Goal: Transaction & Acquisition: Obtain resource

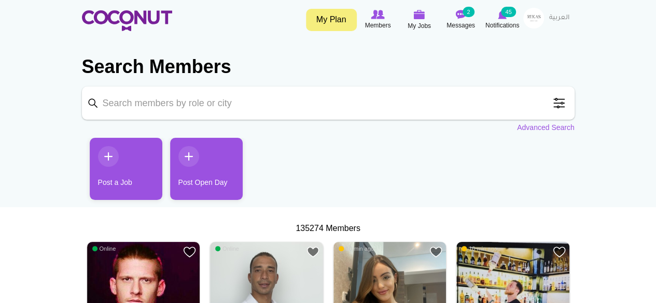
click at [256, 94] on input "Keyword" at bounding box center [328, 103] width 493 height 33
click at [554, 102] on span at bounding box center [559, 103] width 21 height 21
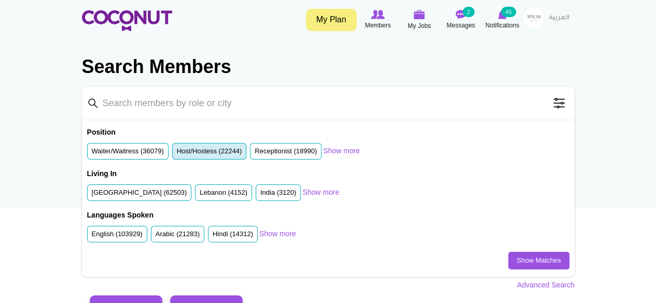
click at [220, 153] on label "Host/Hostess (22244)" at bounding box center [209, 152] width 65 height 10
click at [177, 153] on input "Host/Hostess (22244)" at bounding box center [177, 153] width 0 height 0
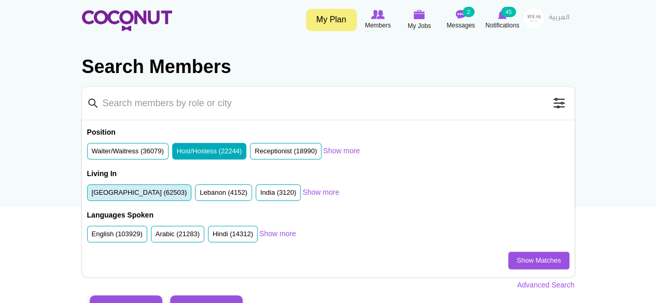
click at [150, 198] on li "United Arab Emirates (62503)" at bounding box center [139, 193] width 105 height 17
click at [167, 193] on label "United Arab Emirates (62503)" at bounding box center [139, 193] width 95 height 10
click at [92, 195] on input "United Arab Emirates (62503)" at bounding box center [92, 195] width 0 height 0
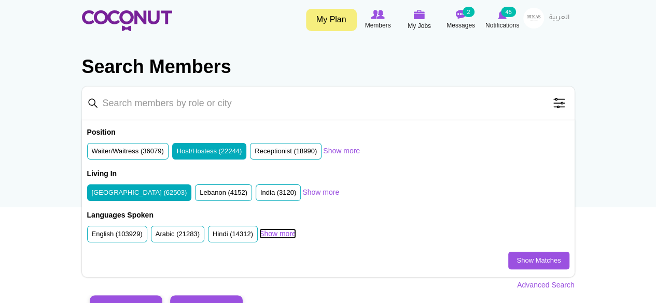
click at [285, 233] on link "Show more" at bounding box center [277, 234] width 37 height 10
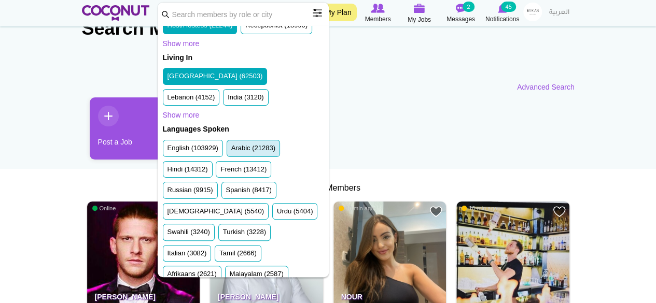
scroll to position [52, 0]
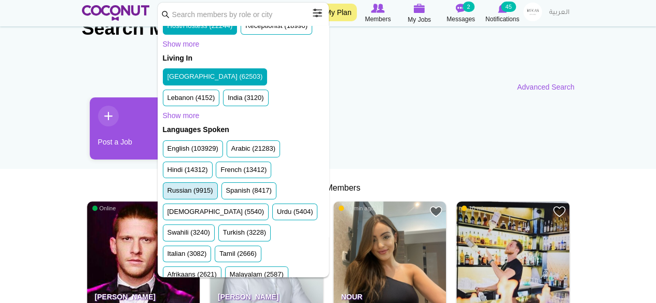
click at [204, 188] on label "Russian (9915)" at bounding box center [190, 191] width 46 height 10
click at [167, 193] on input "Russian (9915)" at bounding box center [167, 193] width 0 height 0
click at [204, 188] on label "Russian (9915)" at bounding box center [190, 191] width 46 height 10
click at [167, 193] on input "Russian (9915)" at bounding box center [167, 193] width 0 height 0
click at [200, 191] on label "Russian (9915)" at bounding box center [190, 191] width 46 height 10
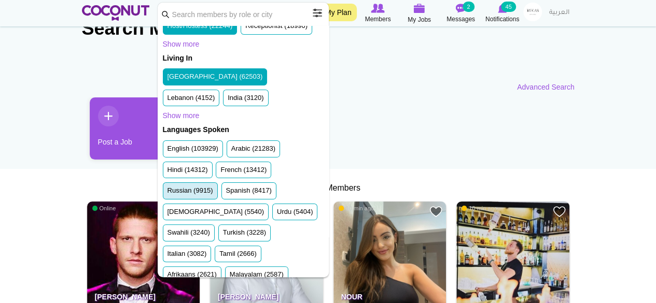
click at [167, 193] on input "Russian (9915)" at bounding box center [167, 193] width 0 height 0
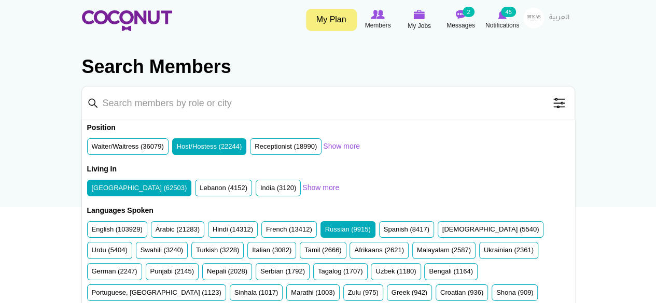
scroll to position [0, 0]
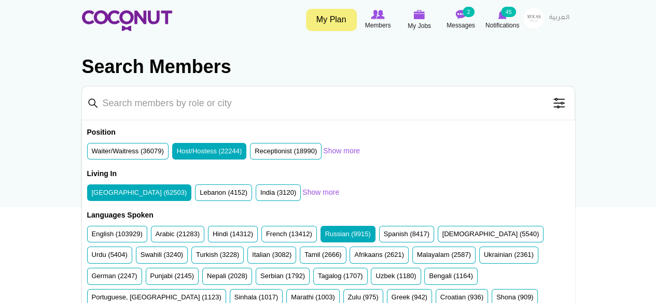
click at [471, 52] on section "Search Members Keyword Search Position Waiter/Waitress (36079) Host/Hostess (22…" at bounding box center [328, 214] width 493 height 340
click at [557, 99] on span at bounding box center [559, 103] width 21 height 21
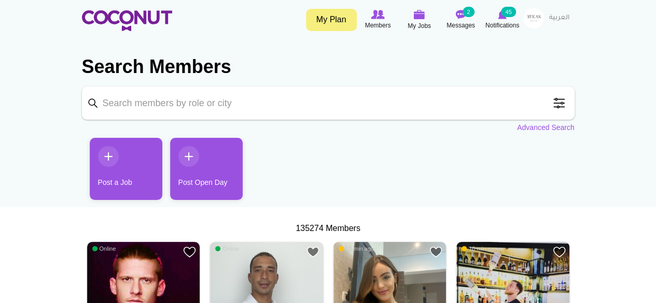
click at [256, 104] on input "Keyword" at bounding box center [328, 103] width 493 height 33
click at [557, 101] on span at bounding box center [559, 103] width 21 height 21
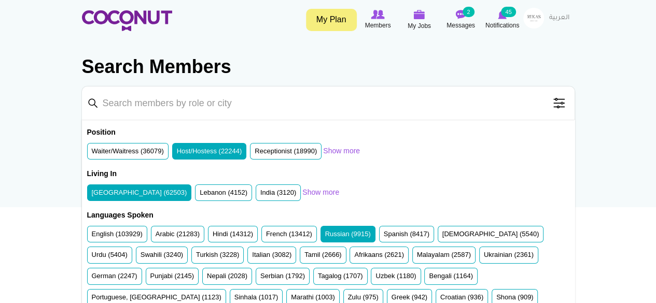
click at [88, 100] on input "Keyword" at bounding box center [328, 103] width 493 height 33
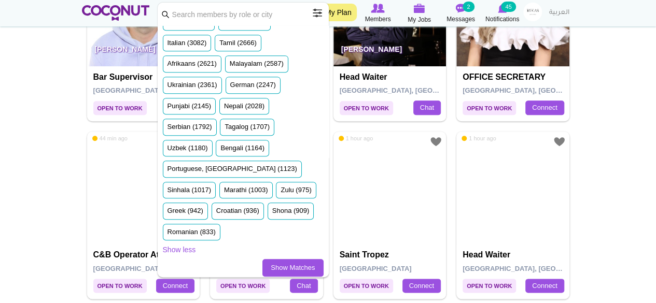
scroll to position [466, 0]
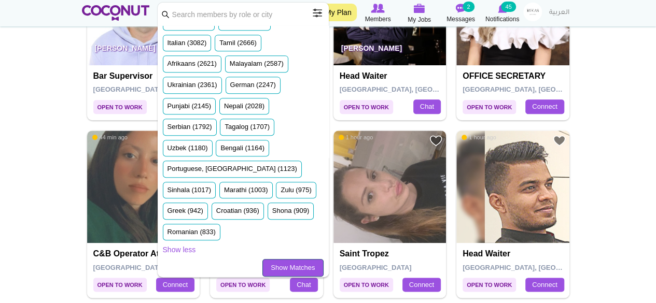
click at [288, 260] on link "Show Matches" at bounding box center [292, 268] width 61 height 18
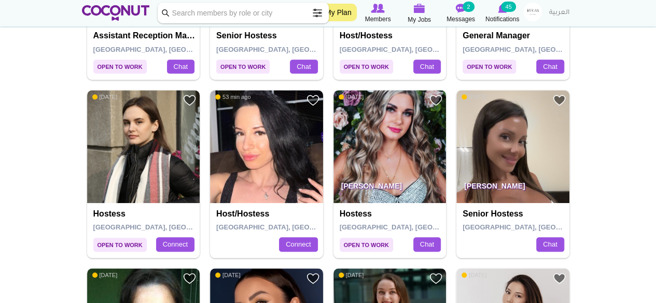
scroll to position [393, 0]
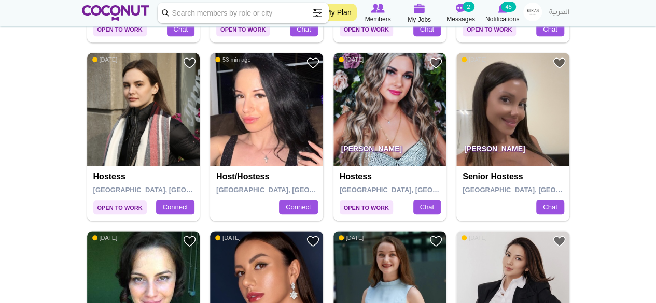
click at [405, 145] on p "Maria Tarasiuk" at bounding box center [389, 151] width 113 height 29
click at [355, 176] on h4 "Hostess" at bounding box center [391, 176] width 103 height 9
click at [381, 119] on img at bounding box center [389, 109] width 113 height 113
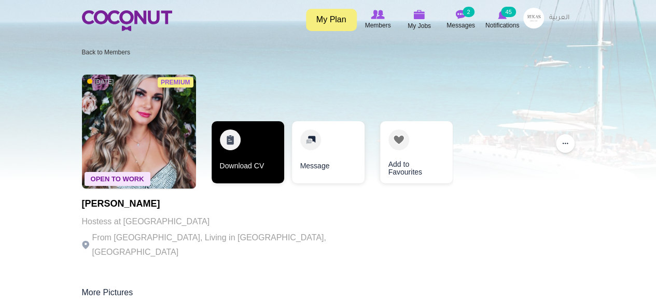
click at [239, 152] on link "Download CV" at bounding box center [248, 152] width 73 height 62
click at [227, 134] on link "Download CV" at bounding box center [248, 152] width 73 height 62
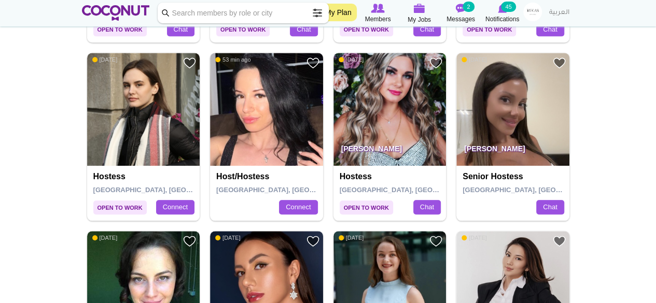
scroll to position [412, 0]
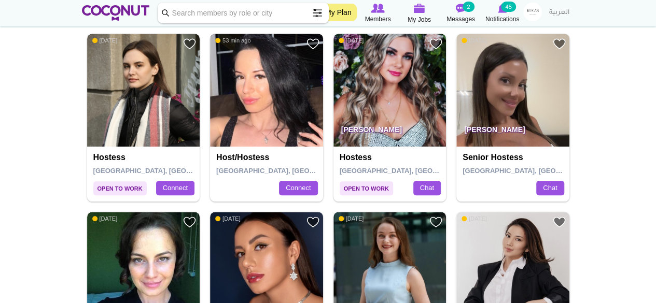
click at [265, 102] on img at bounding box center [266, 90] width 113 height 113
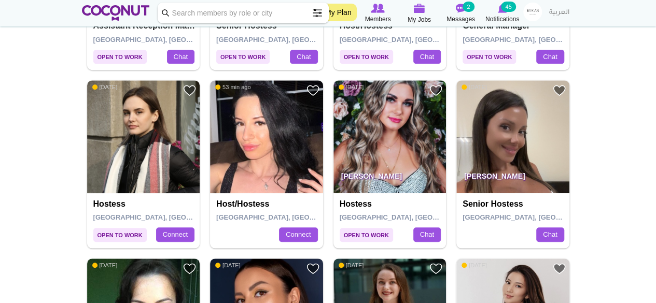
scroll to position [412, 0]
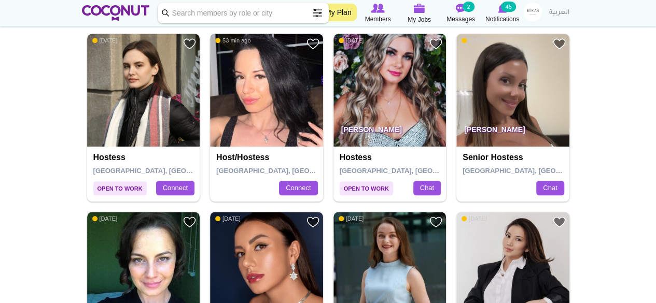
click at [260, 102] on img at bounding box center [266, 90] width 113 height 113
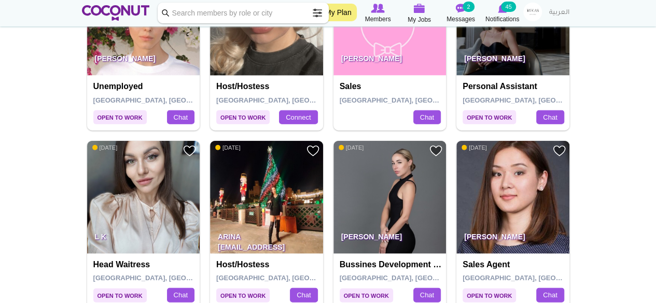
scroll to position [1197, 0]
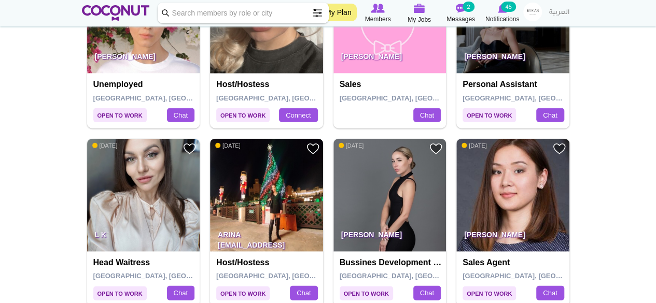
click at [245, 187] on img at bounding box center [266, 195] width 113 height 113
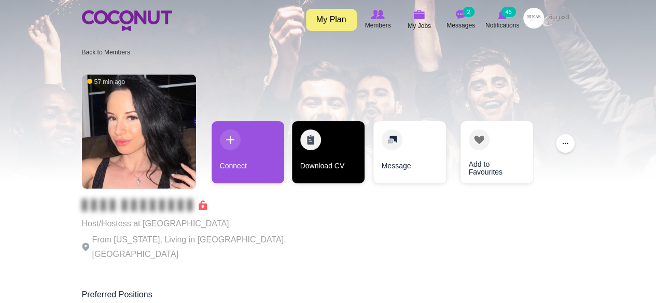
click at [323, 157] on link "Download CV" at bounding box center [328, 152] width 73 height 62
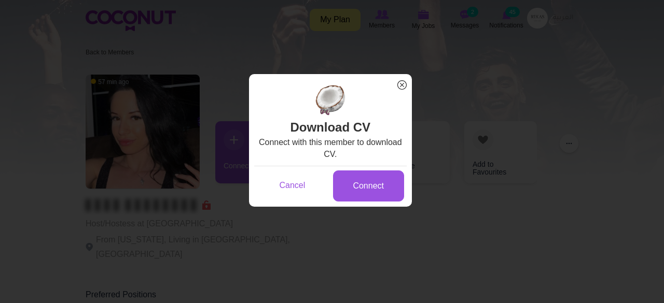
click at [402, 83] on span "x" at bounding box center [401, 84] width 13 height 13
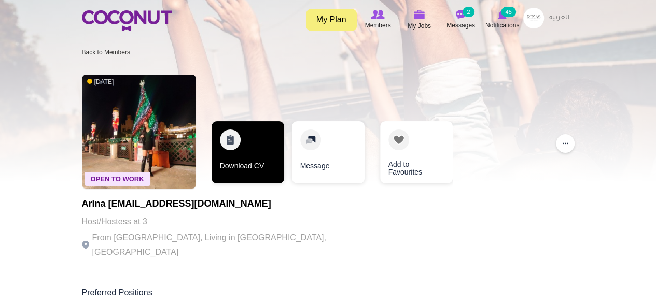
click at [259, 151] on link "Download CV" at bounding box center [248, 152] width 73 height 62
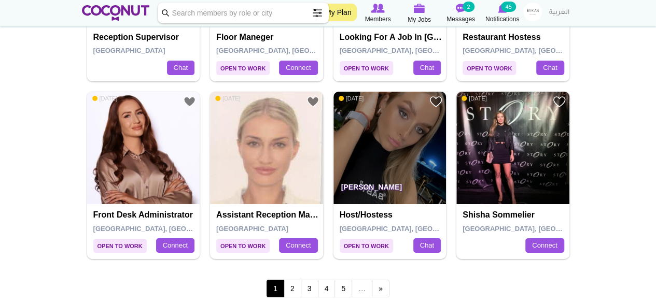
scroll to position [1779, 0]
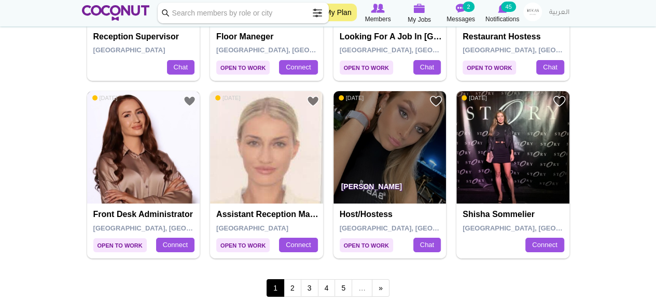
click at [128, 131] on img at bounding box center [143, 147] width 113 height 113
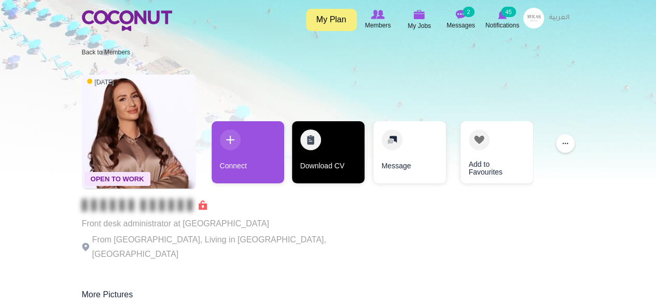
click at [323, 130] on link "Download CV" at bounding box center [328, 152] width 73 height 62
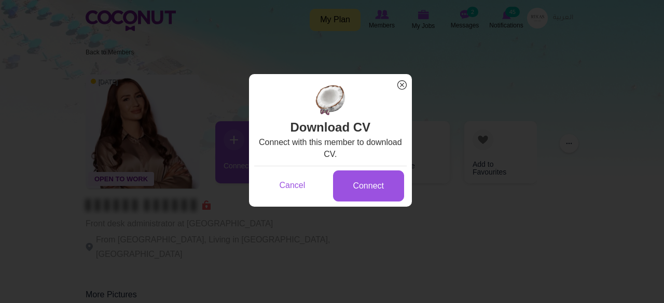
click at [401, 82] on span "x" at bounding box center [401, 84] width 13 height 13
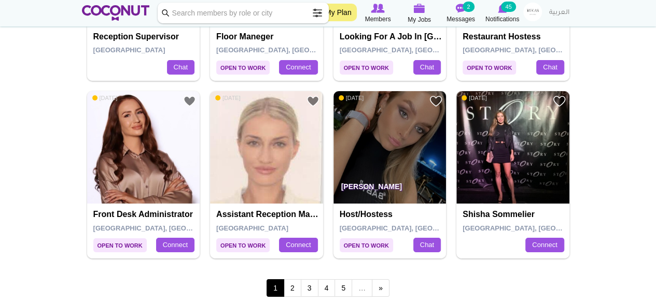
scroll to position [1866, 0]
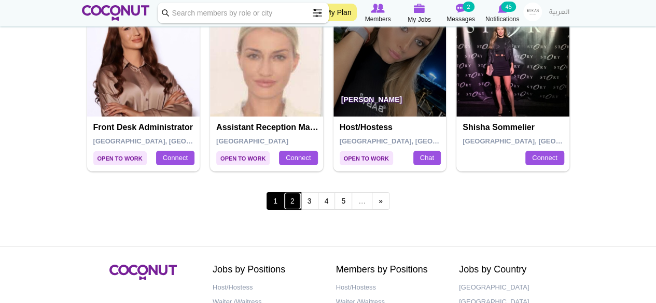
click at [298, 198] on link "2" at bounding box center [293, 201] width 18 height 18
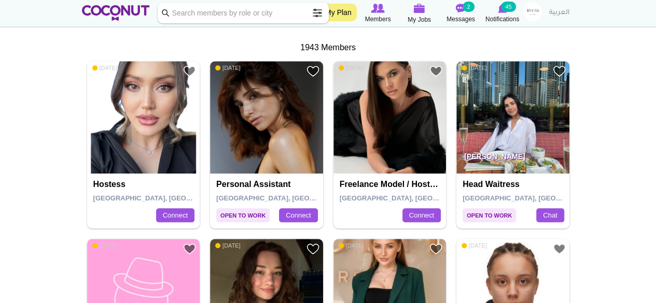
scroll to position [207, 0]
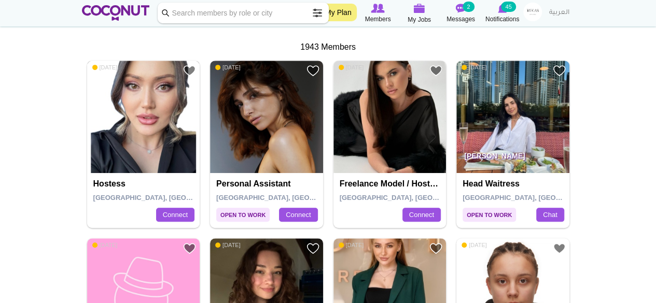
click at [128, 145] on img at bounding box center [143, 117] width 113 height 113
click at [146, 125] on img at bounding box center [143, 117] width 113 height 113
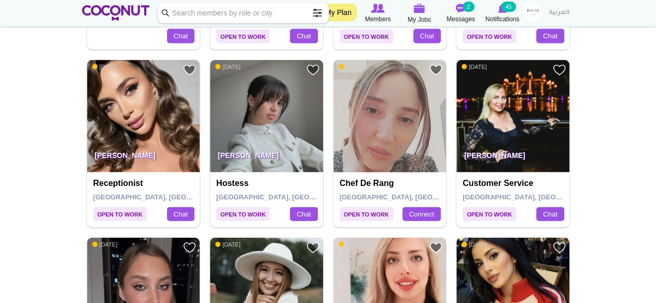
scroll to position [1098, 0]
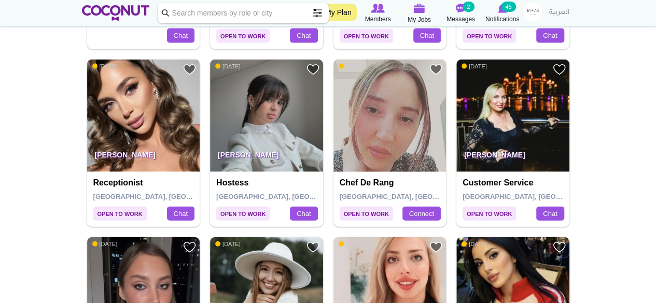
click at [118, 134] on img at bounding box center [143, 116] width 113 height 113
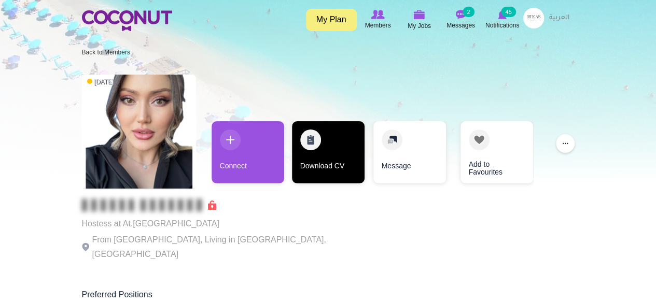
click at [333, 157] on link "Download CV" at bounding box center [328, 152] width 73 height 62
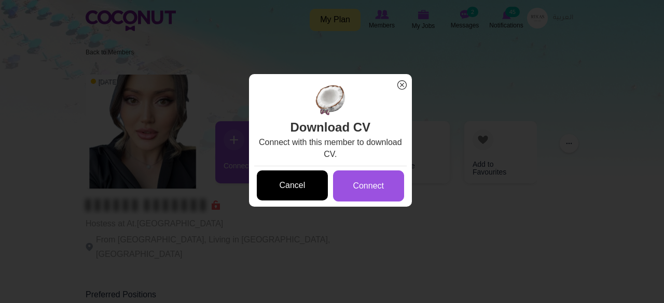
click at [289, 183] on link "Cancel" at bounding box center [292, 186] width 71 height 31
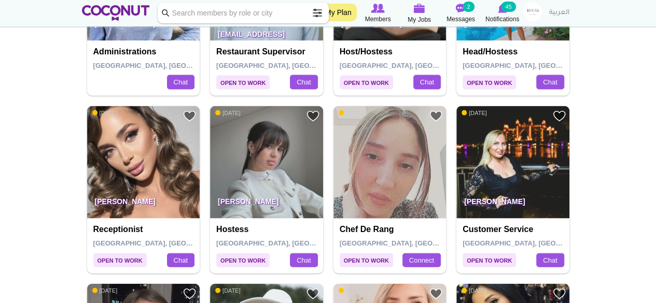
scroll to position [1098, 0]
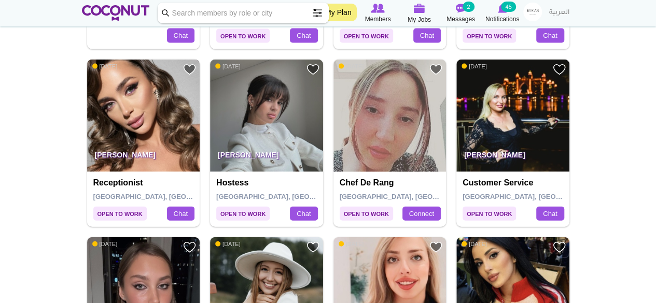
click at [145, 135] on img at bounding box center [143, 116] width 113 height 113
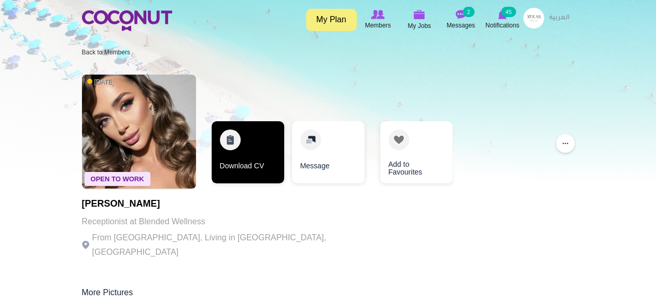
click at [248, 153] on link "Download CV" at bounding box center [248, 152] width 73 height 62
